Goal: Task Accomplishment & Management: Use online tool/utility

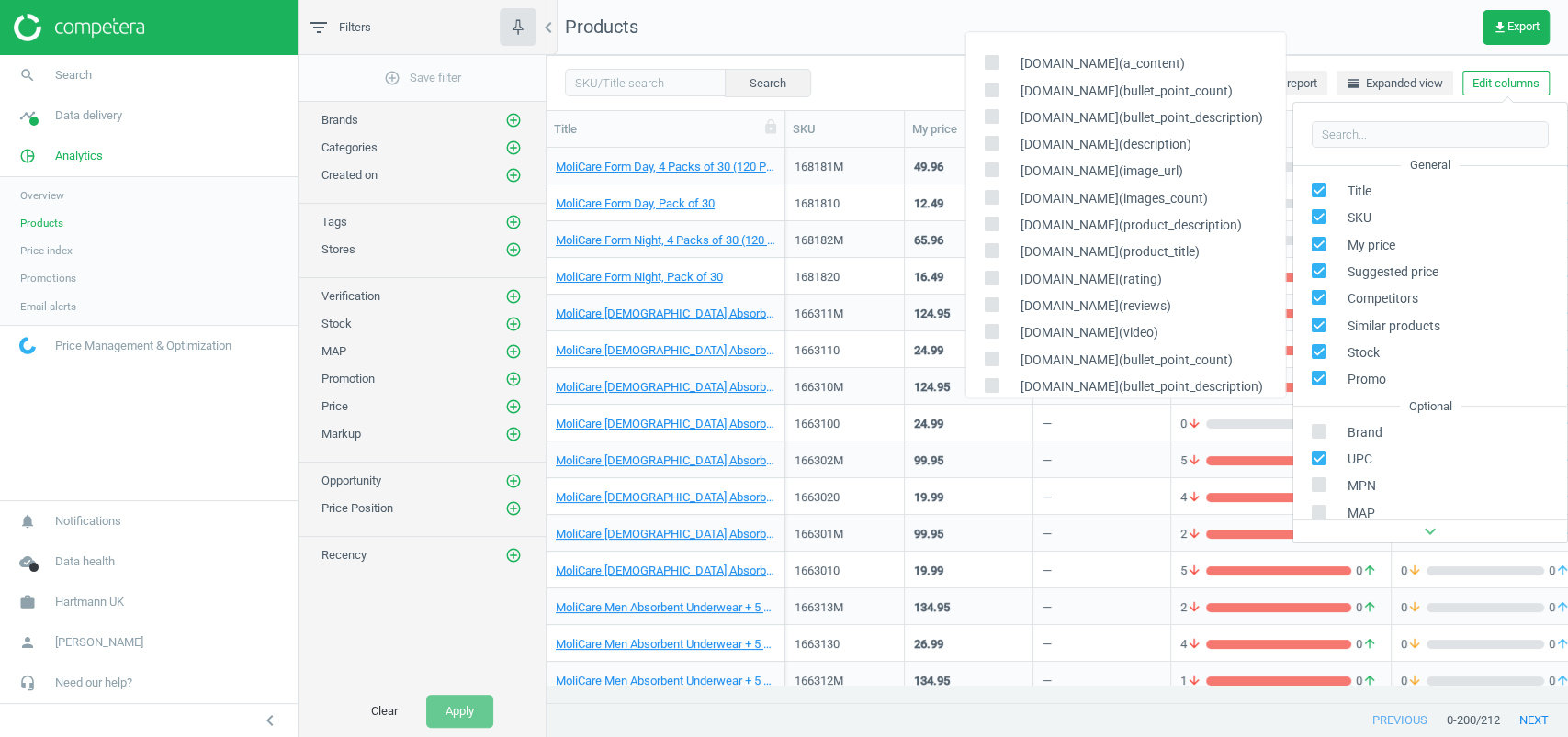
scroll to position [305, 0]
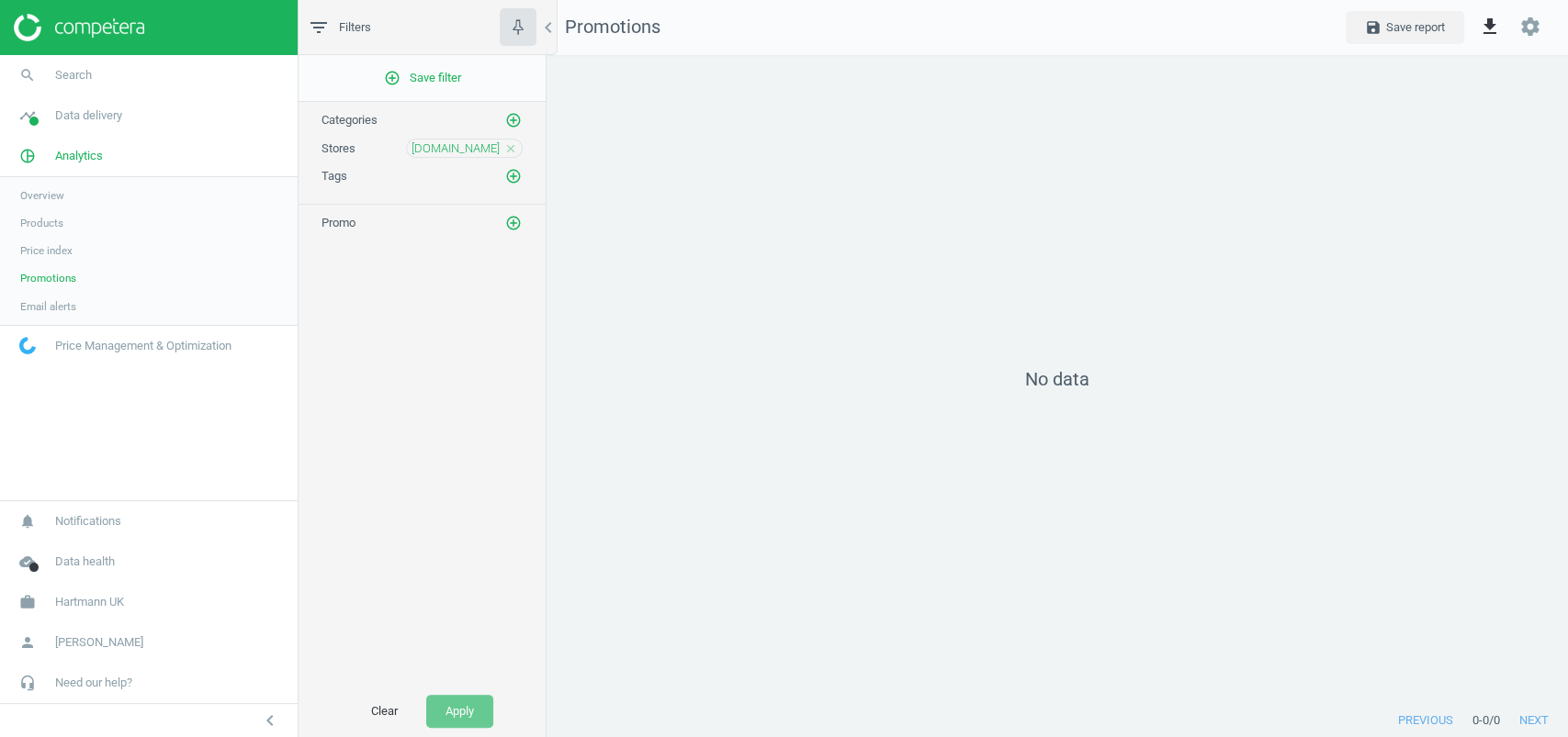
scroll to position [9, 9]
click at [478, 143] on span "[DOMAIN_NAME]" at bounding box center [455, 148] width 88 height 16
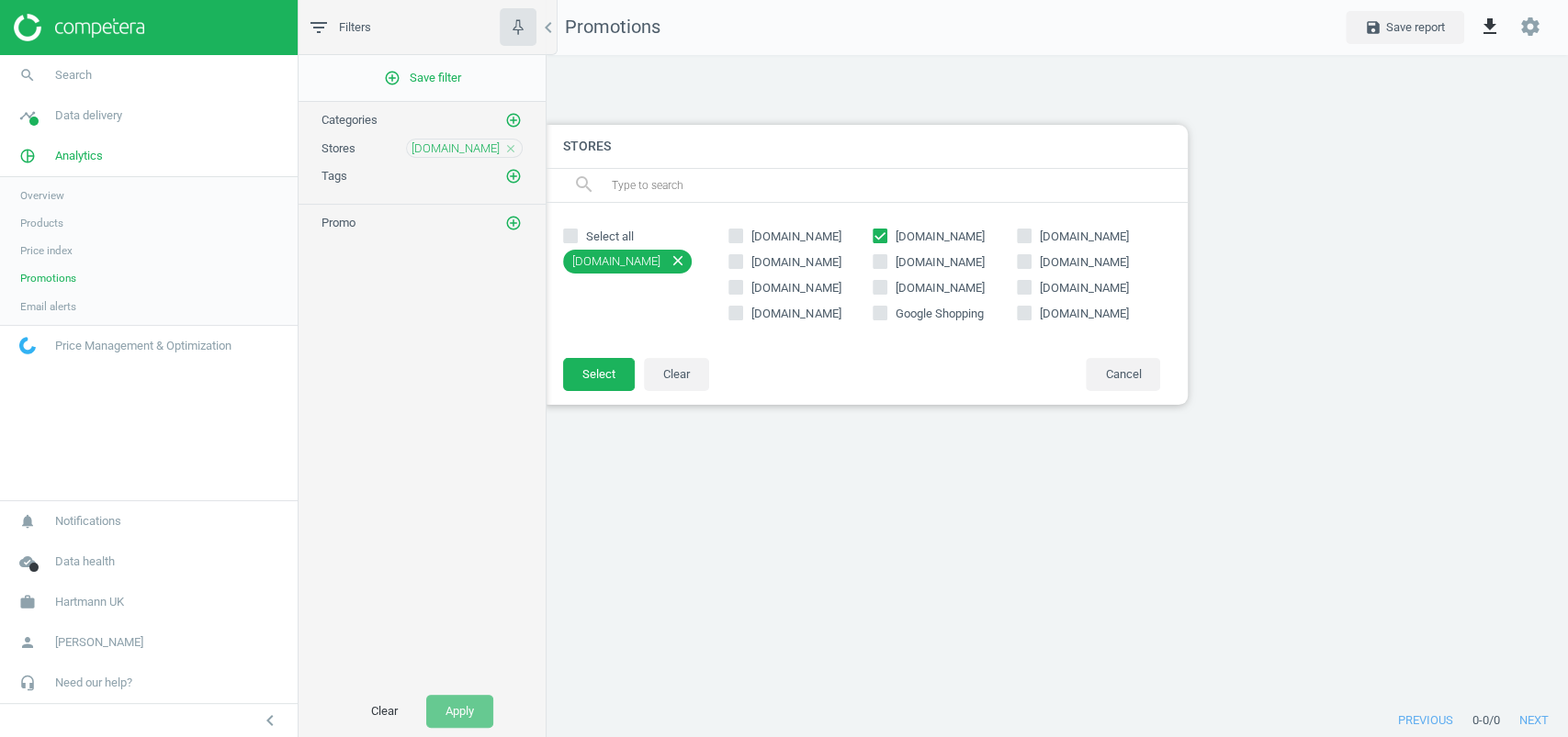
click at [935, 239] on span "[DOMAIN_NAME]" at bounding box center [939, 237] width 96 height 16
click at [886, 239] on input "[DOMAIN_NAME]" at bounding box center [879, 237] width 12 height 12
checkbox input "false"
click at [1036, 230] on span "[DOMAIN_NAME]" at bounding box center [1084, 237] width 96 height 16
click at [1029, 231] on input "[DOMAIN_NAME]" at bounding box center [1024, 237] width 12 height 12
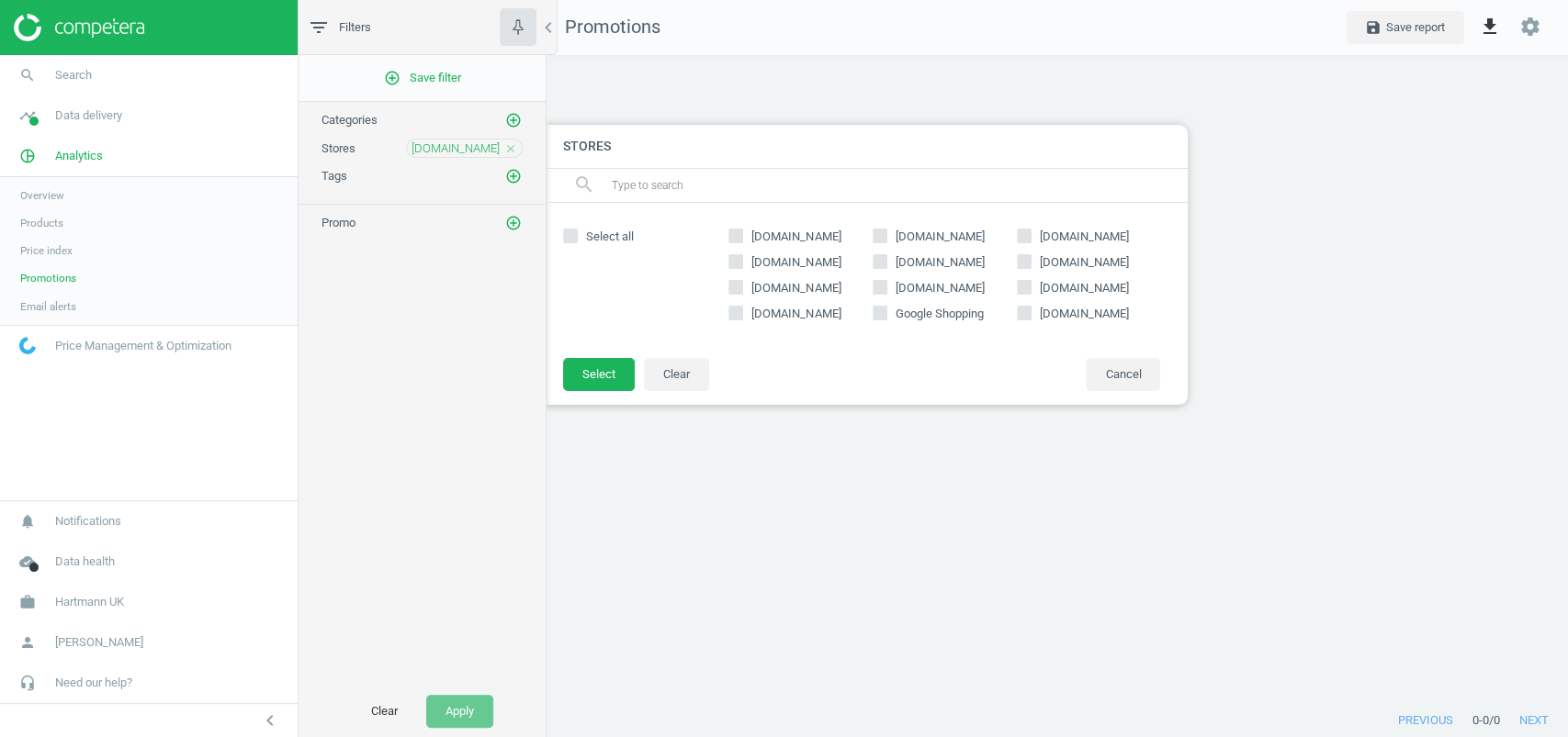
checkbox input "true"
click at [593, 364] on button "Select" at bounding box center [599, 374] width 72 height 33
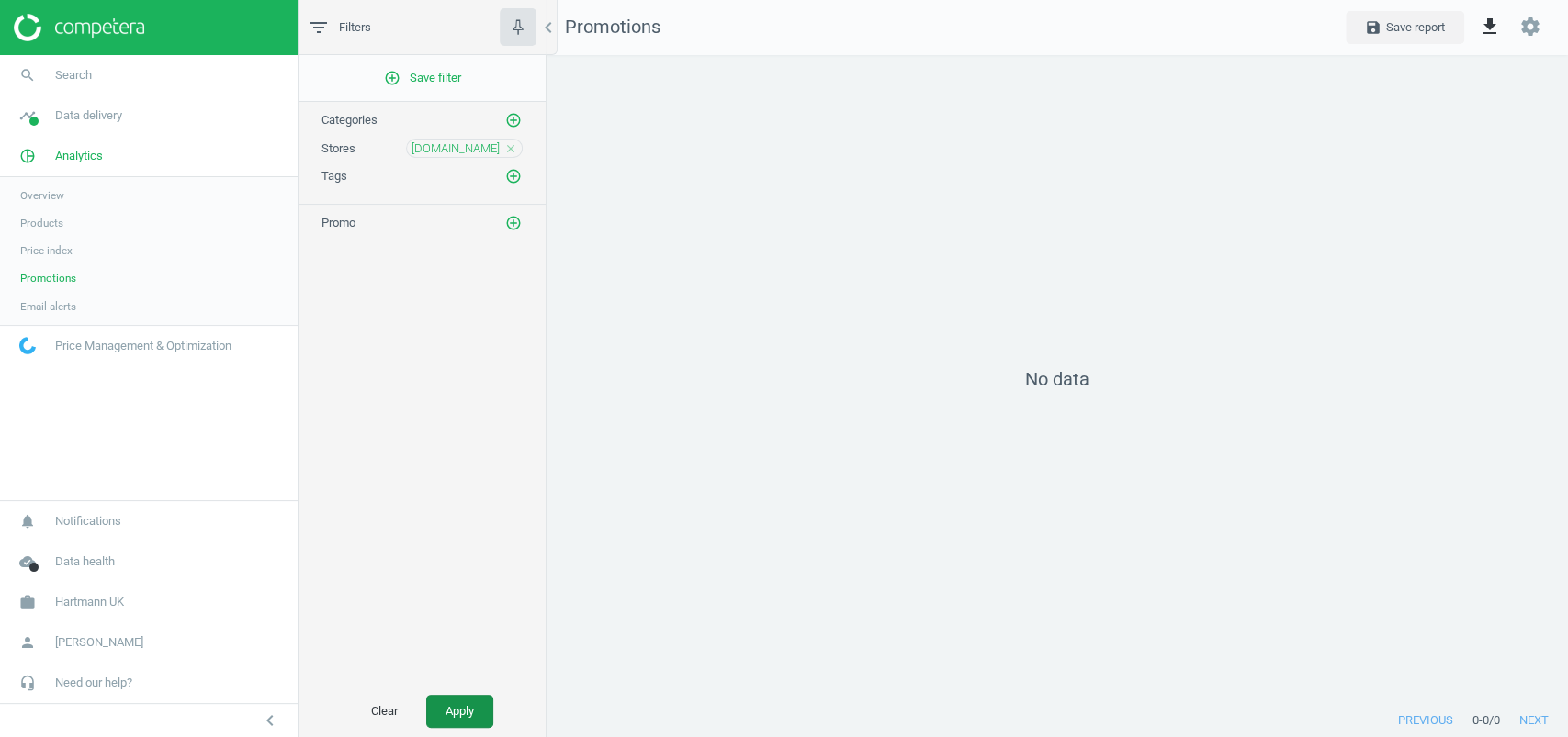
click at [444, 727] on button "Apply" at bounding box center [459, 712] width 67 height 33
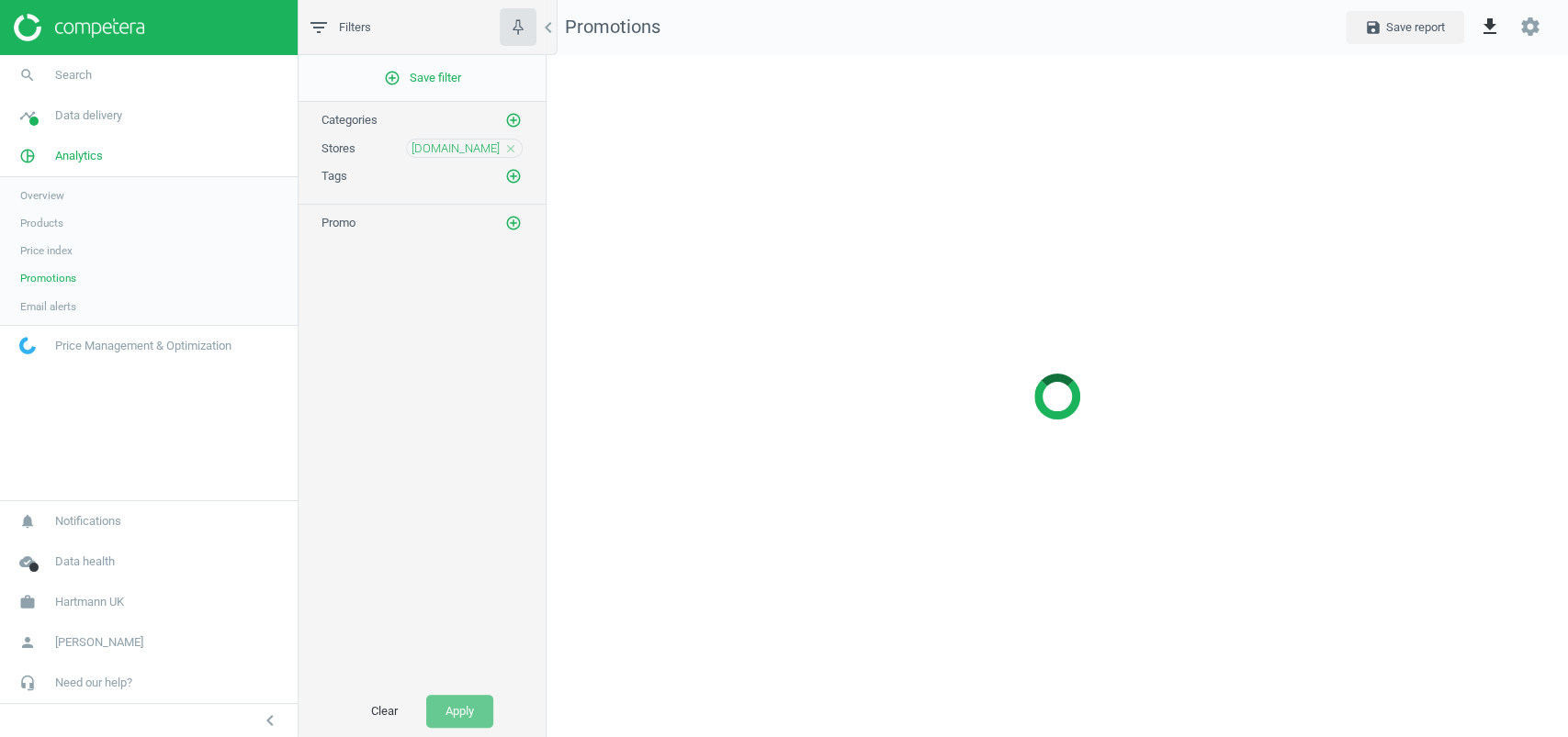
scroll to position [9, 9]
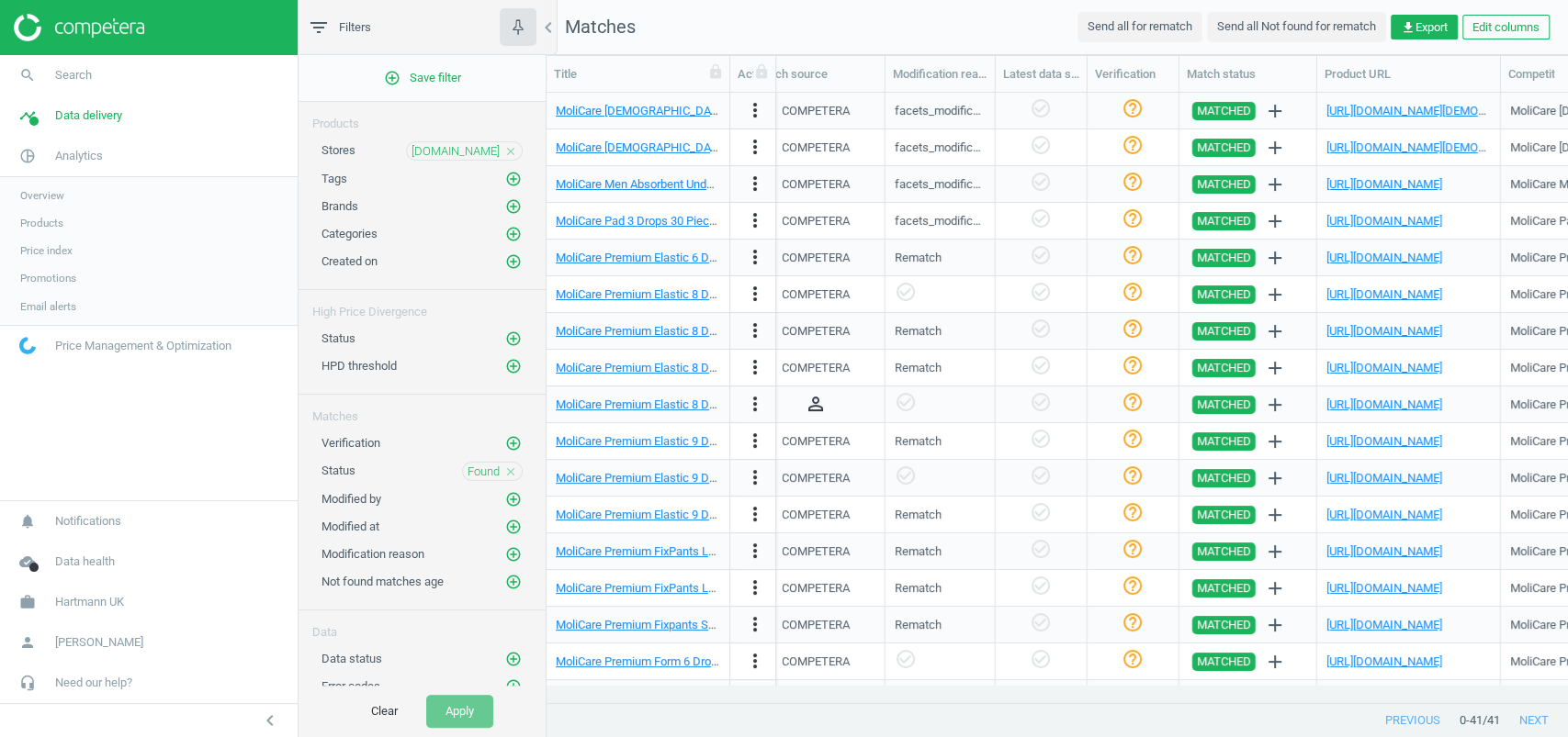
scroll to position [0, 1728]
click at [478, 147] on span "[DOMAIN_NAME]" at bounding box center [455, 151] width 88 height 16
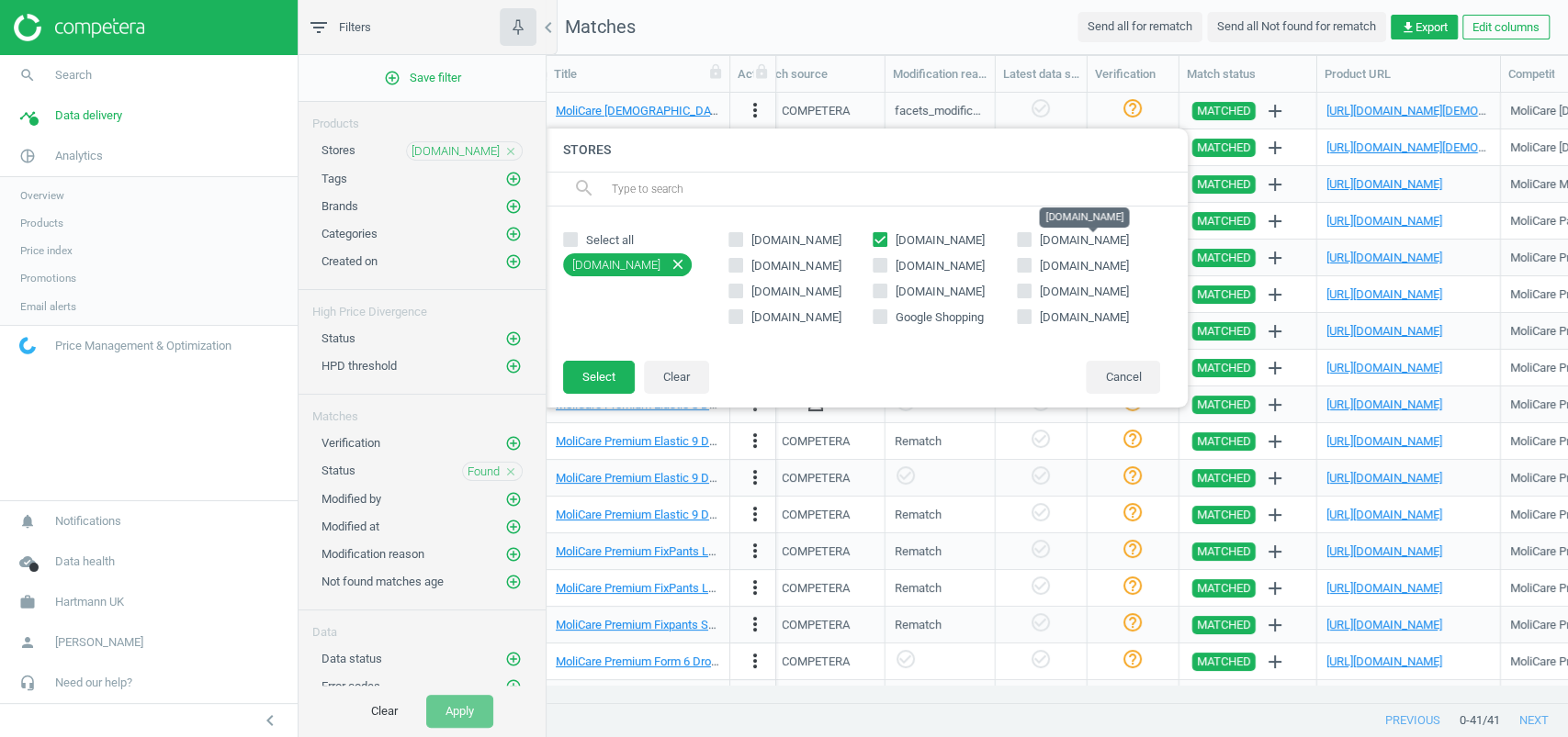
click at [1078, 234] on span "[DOMAIN_NAME]" at bounding box center [1085, 240] width 89 height 14
click at [1029, 234] on input "[DOMAIN_NAME]" at bounding box center [1024, 239] width 12 height 12
checkbox input "true"
click at [915, 237] on span "[DOMAIN_NAME]" at bounding box center [939, 240] width 96 height 16
click at [886, 237] on input "[DOMAIN_NAME]" at bounding box center [879, 239] width 12 height 12
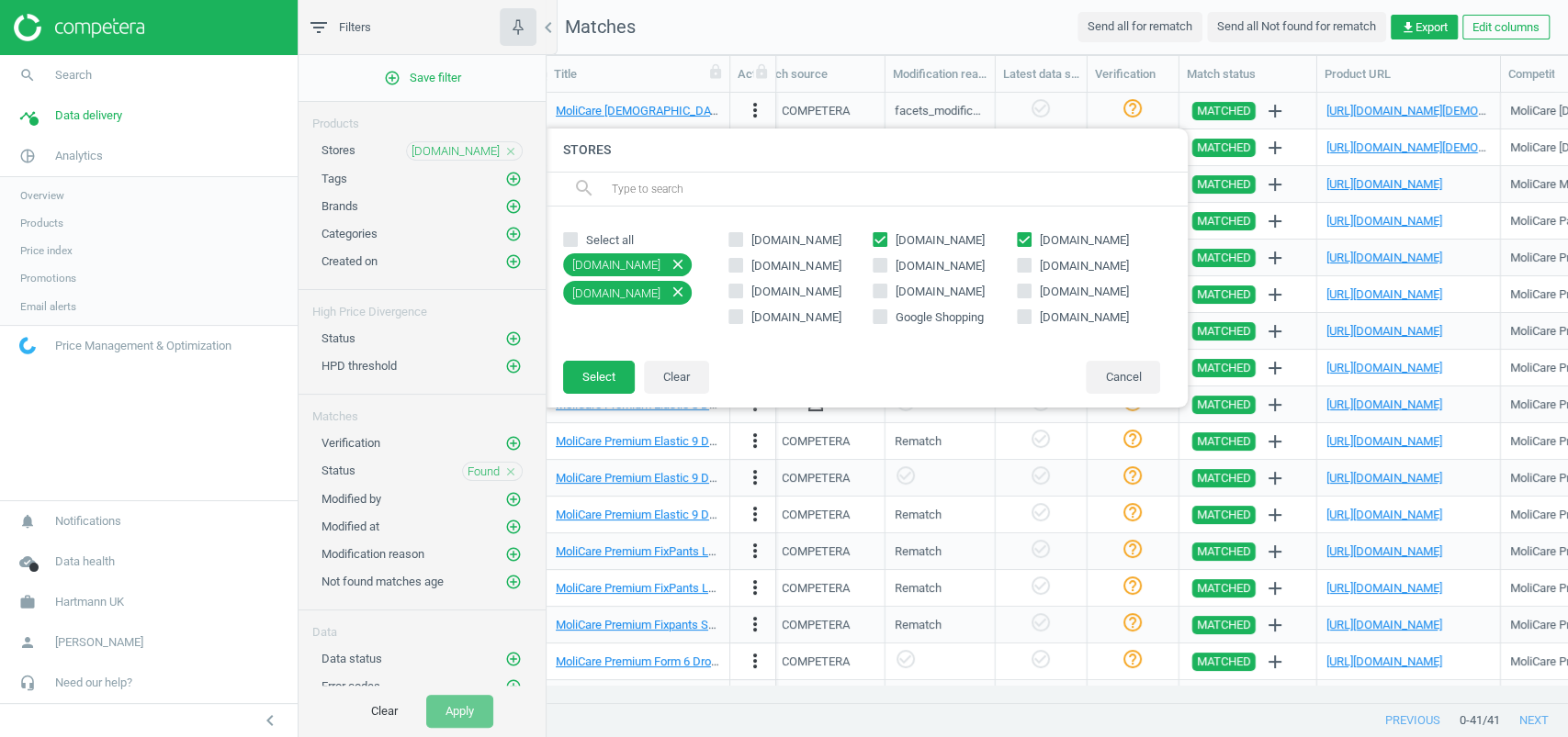
checkbox input "false"
click at [610, 380] on button "Select" at bounding box center [599, 377] width 72 height 33
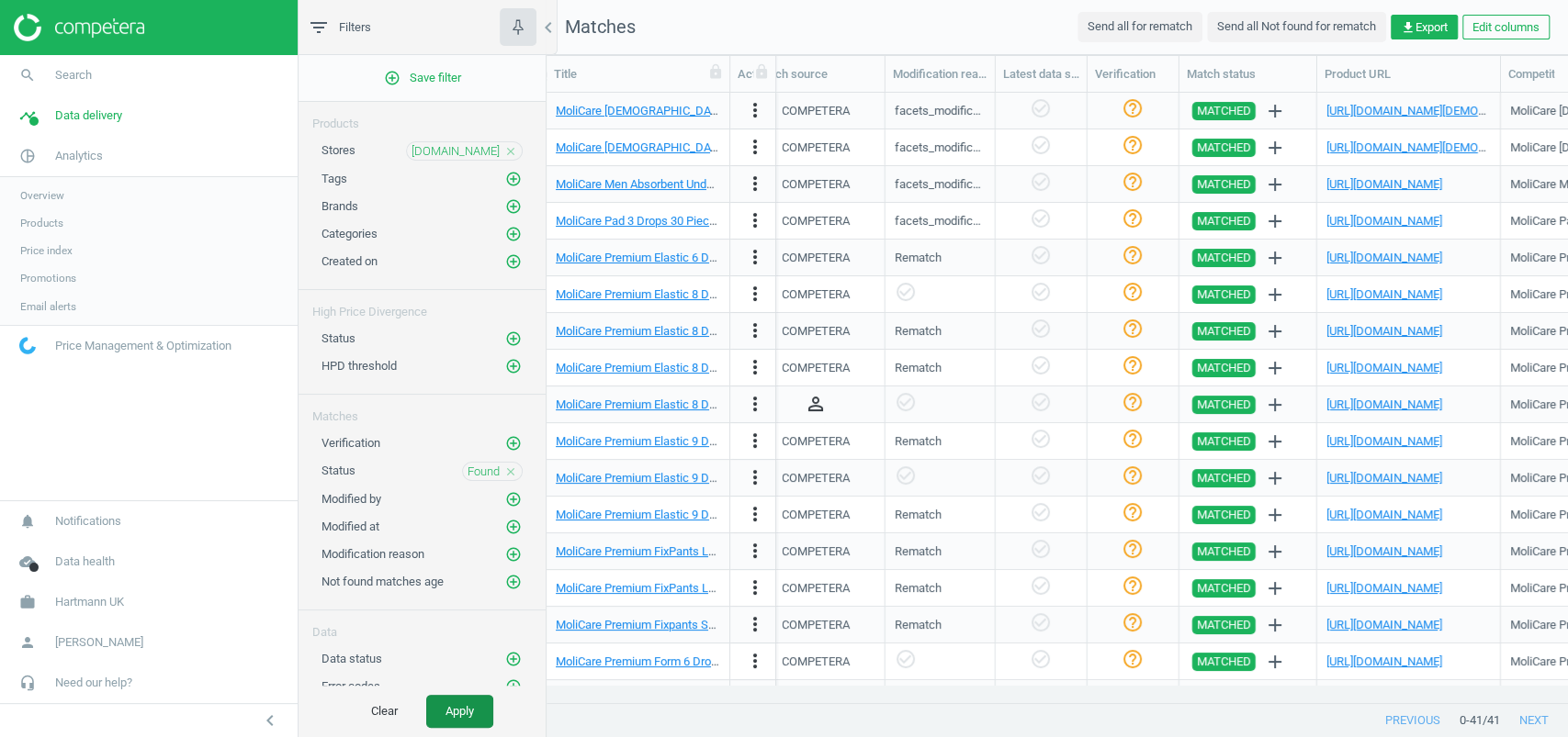
click at [443, 695] on button "Apply" at bounding box center [459, 712] width 67 height 33
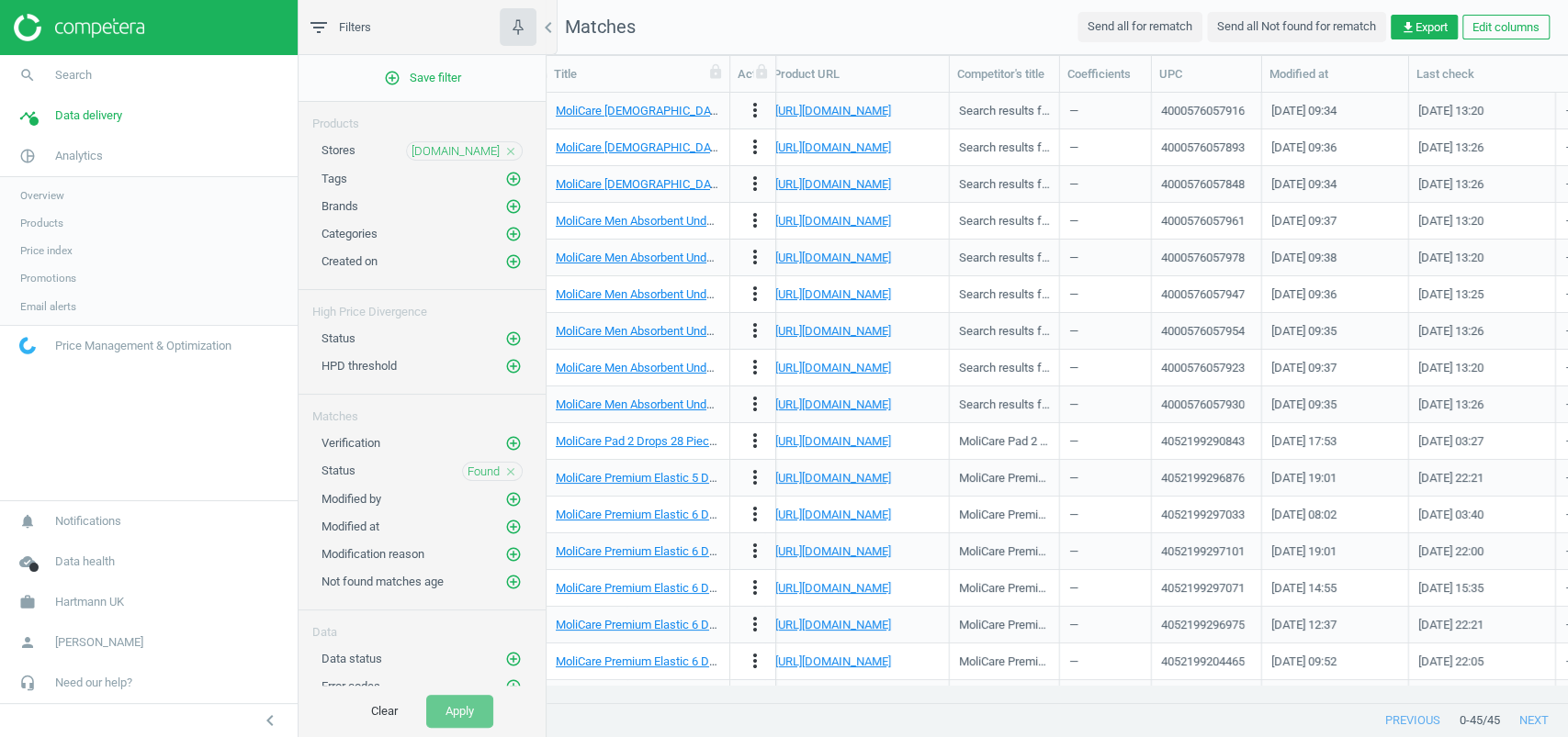
scroll to position [0, 2279]
click at [877, 110] on link "https://coffeyhealthcare.ie/?s=MoliCare%20Lady%20Absorbent%20Underwear%20%2B%205" at bounding box center [833, 111] width 115 height 14
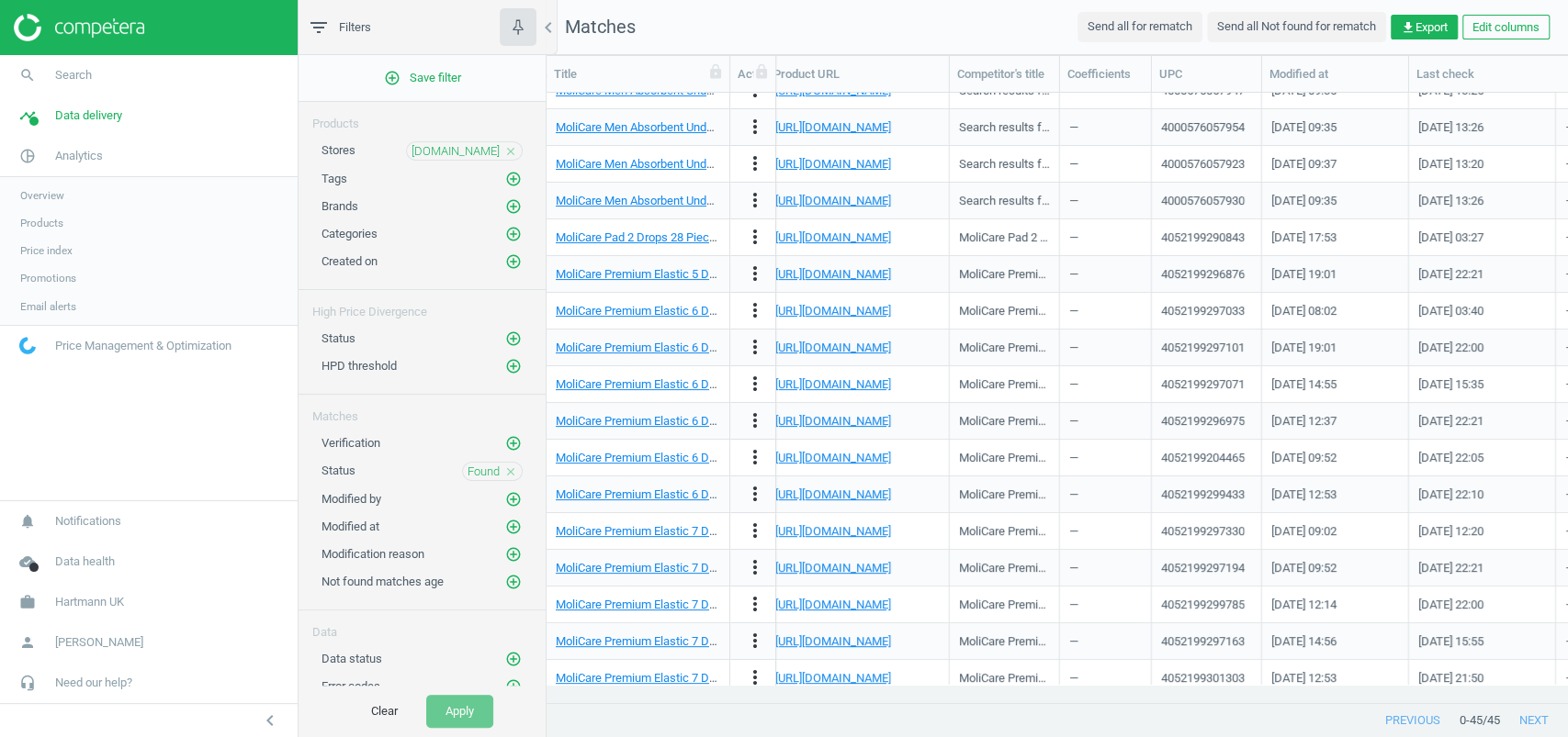
scroll to position [224, 0]
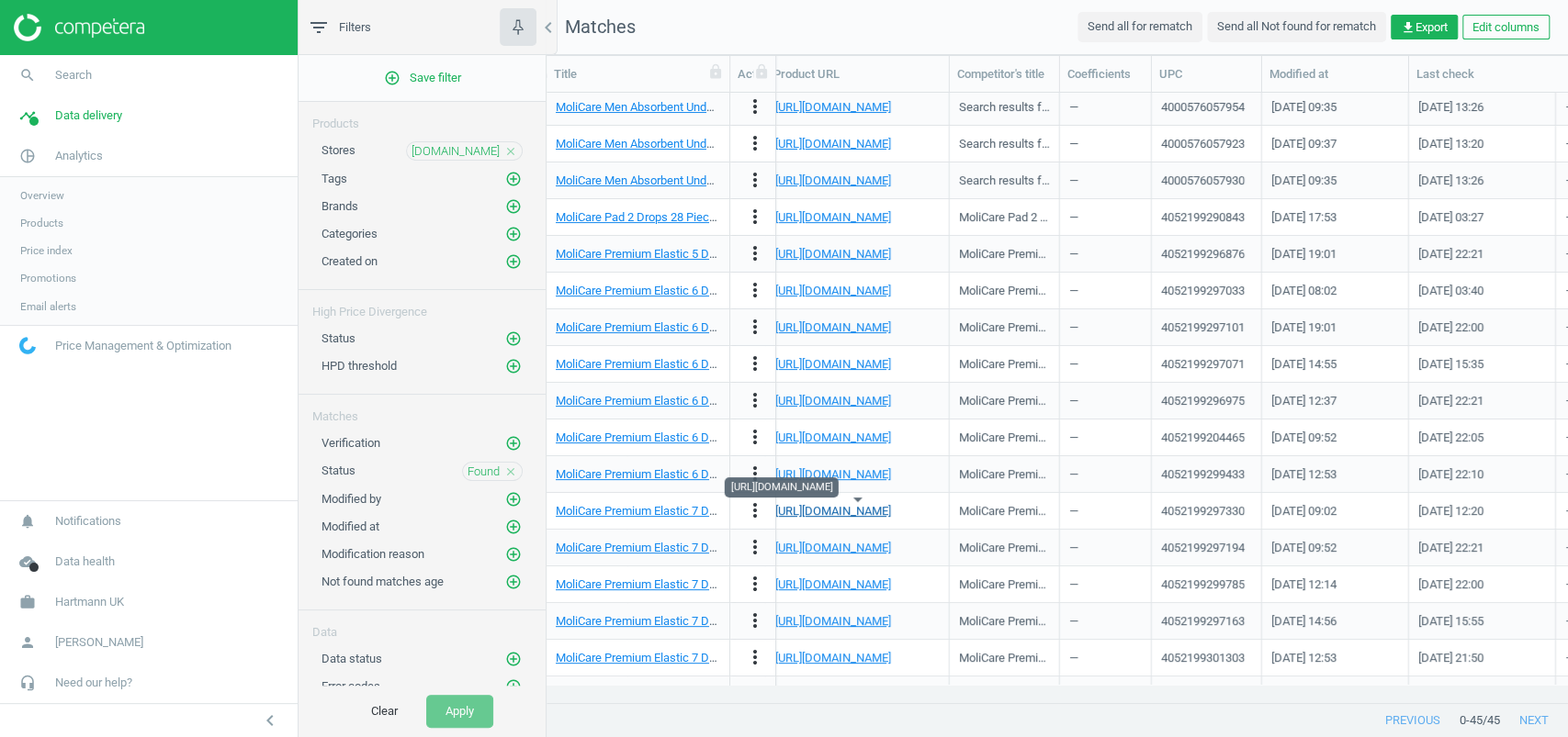
click at [863, 508] on link "https://coffeyhealthcare.ie/product/molicare-premium-elastic-7-drops/" at bounding box center [833, 511] width 115 height 14
